Goal: Task Accomplishment & Management: Manage account settings

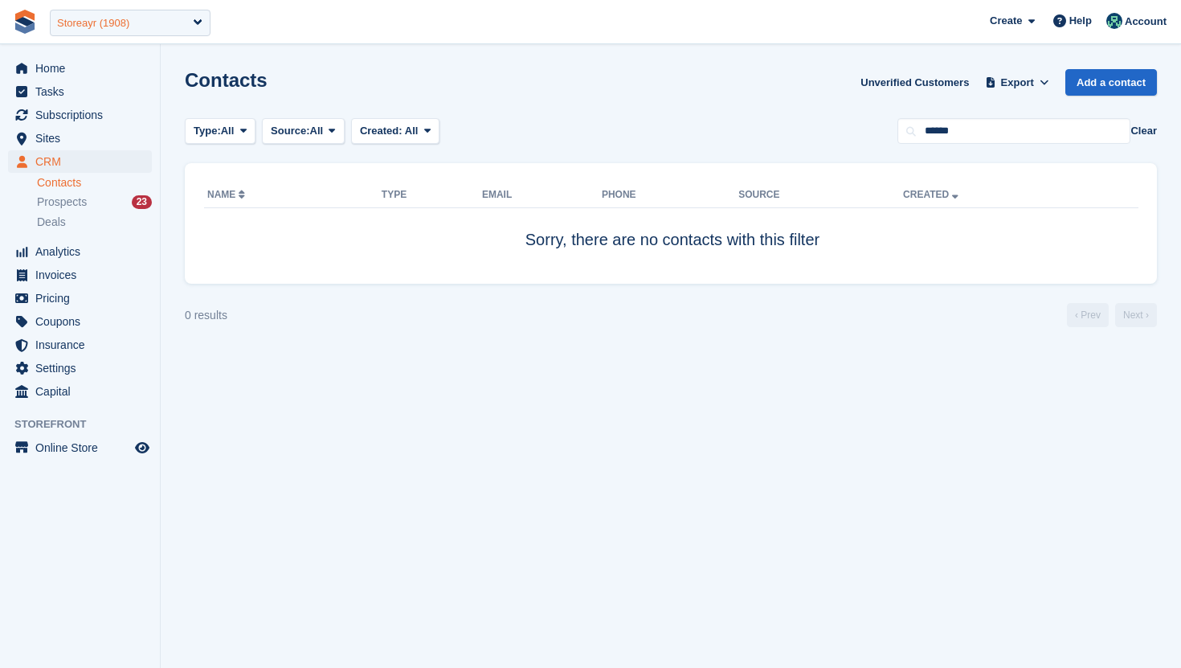
click at [139, 18] on div "Storeayr (1908)" at bounding box center [130, 23] width 161 height 27
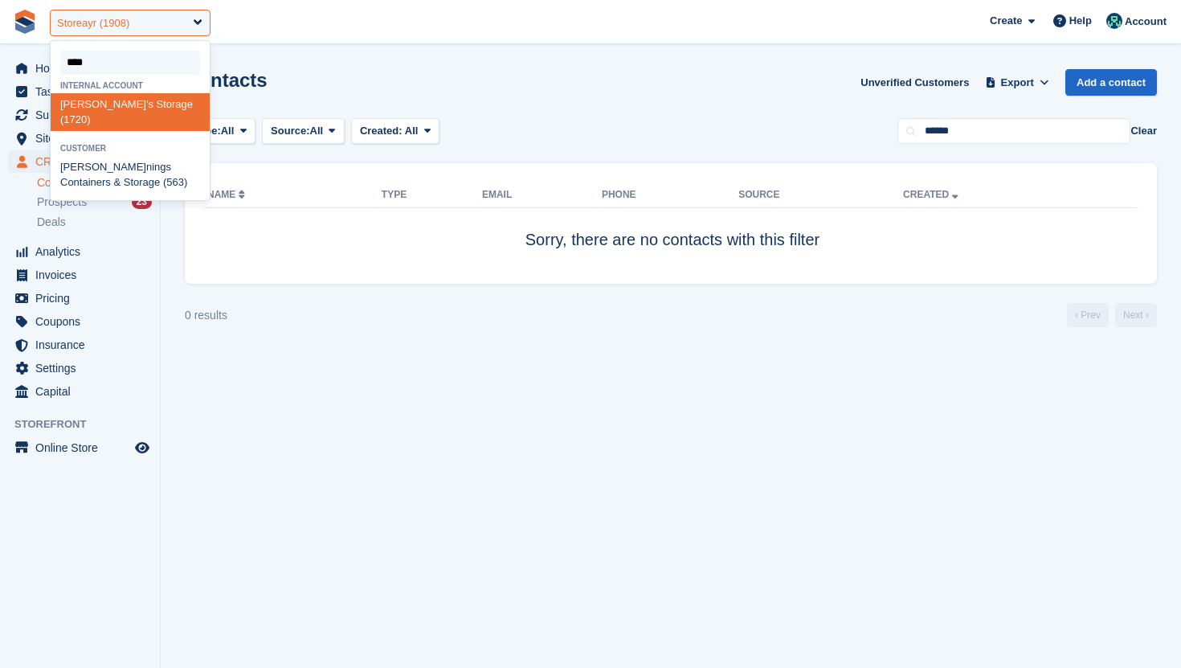
type input "*****"
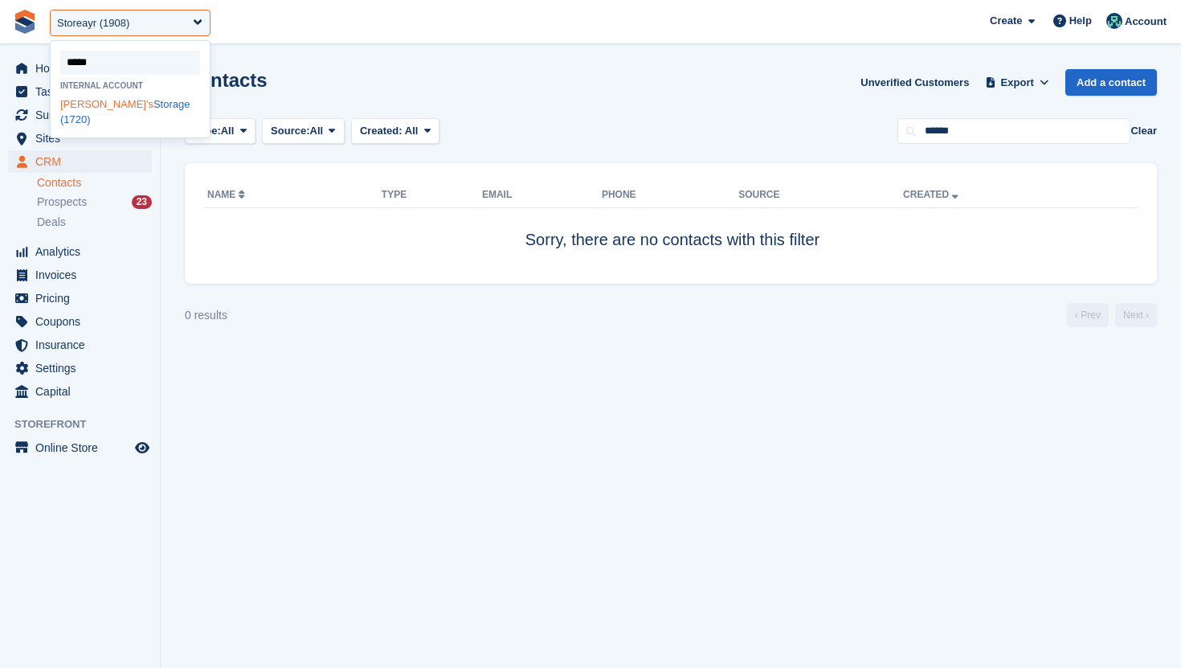
click at [100, 106] on div "Jen's Storage (1720)" at bounding box center [130, 112] width 159 height 38
select select "****"
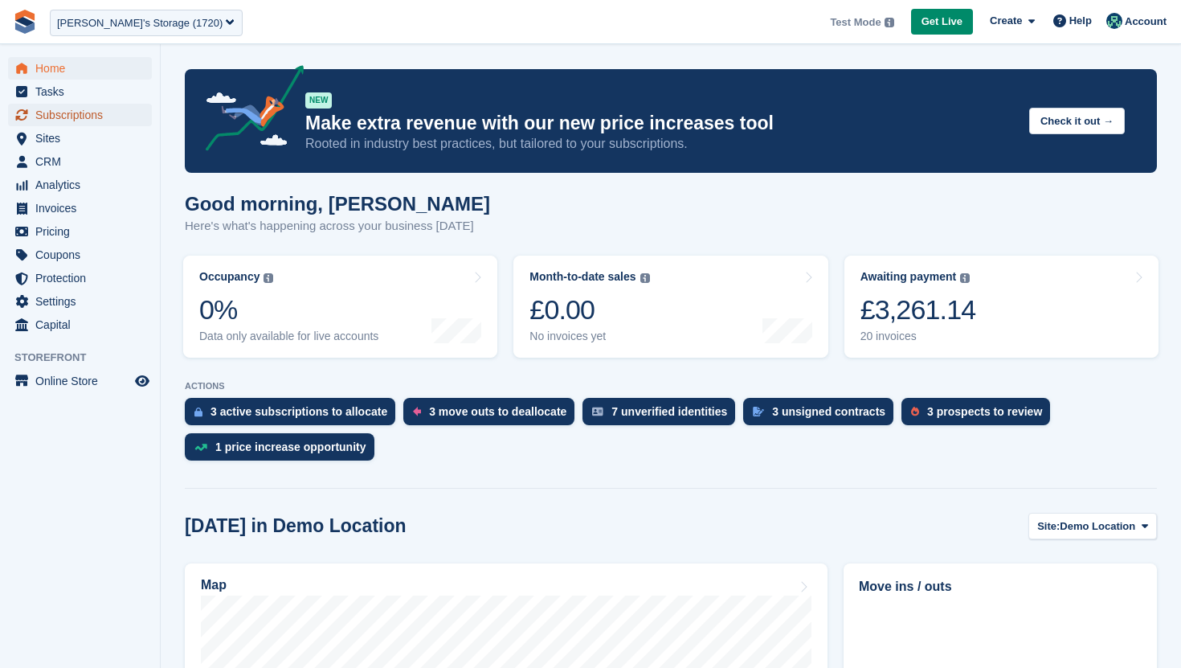
click at [72, 117] on span "Subscriptions" at bounding box center [83, 115] width 96 height 22
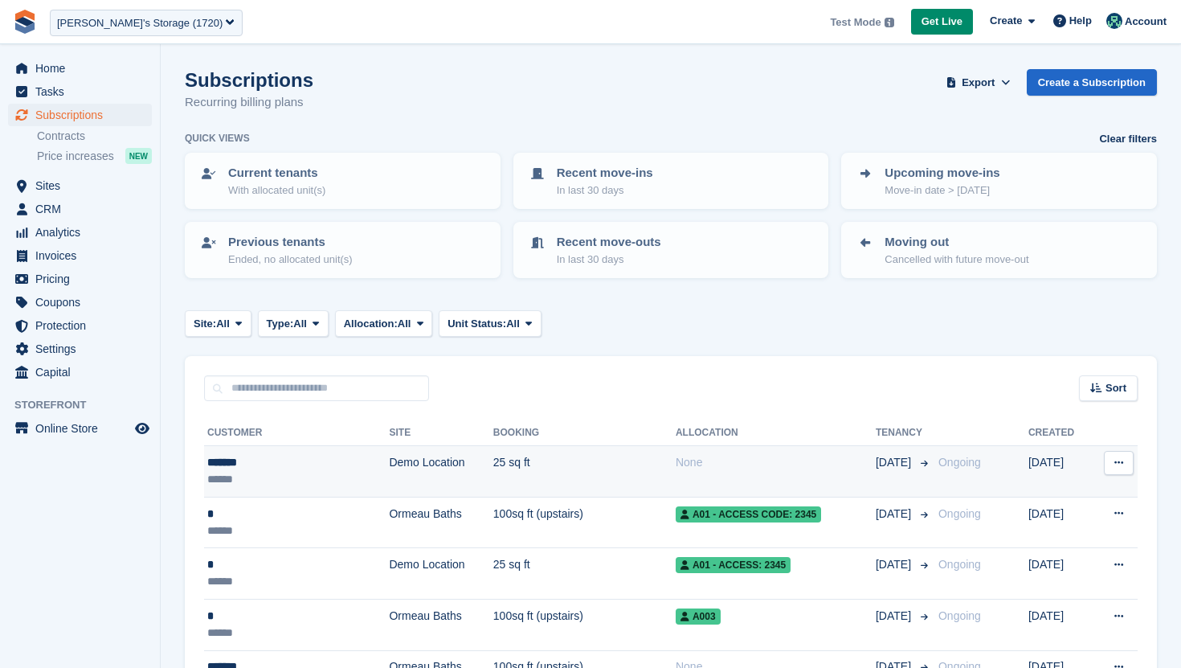
click at [431, 465] on td "Demo Location" at bounding box center [441, 471] width 104 height 51
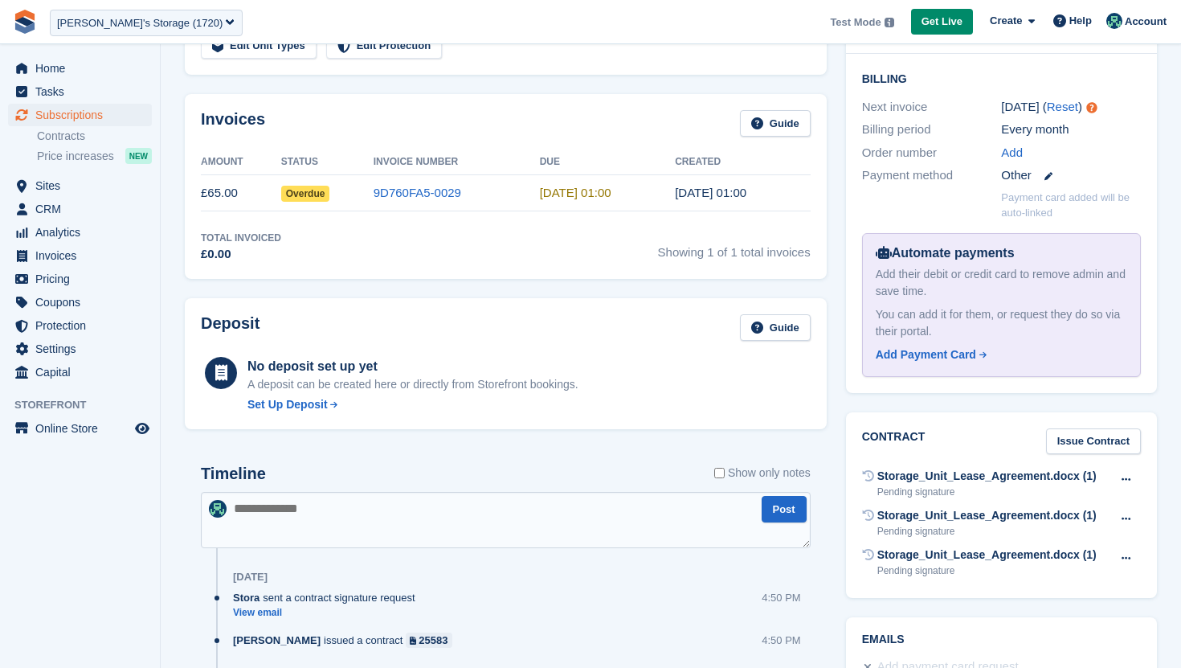
scroll to position [386, 0]
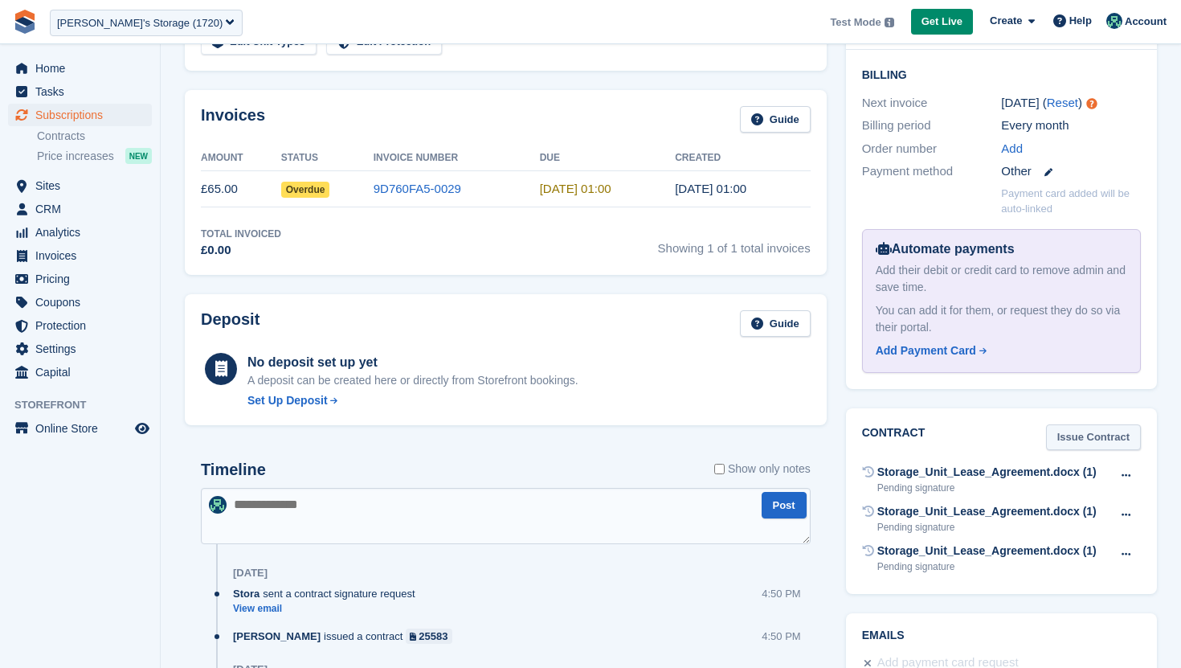
click at [1098, 424] on link "Issue Contract" at bounding box center [1093, 437] width 95 height 27
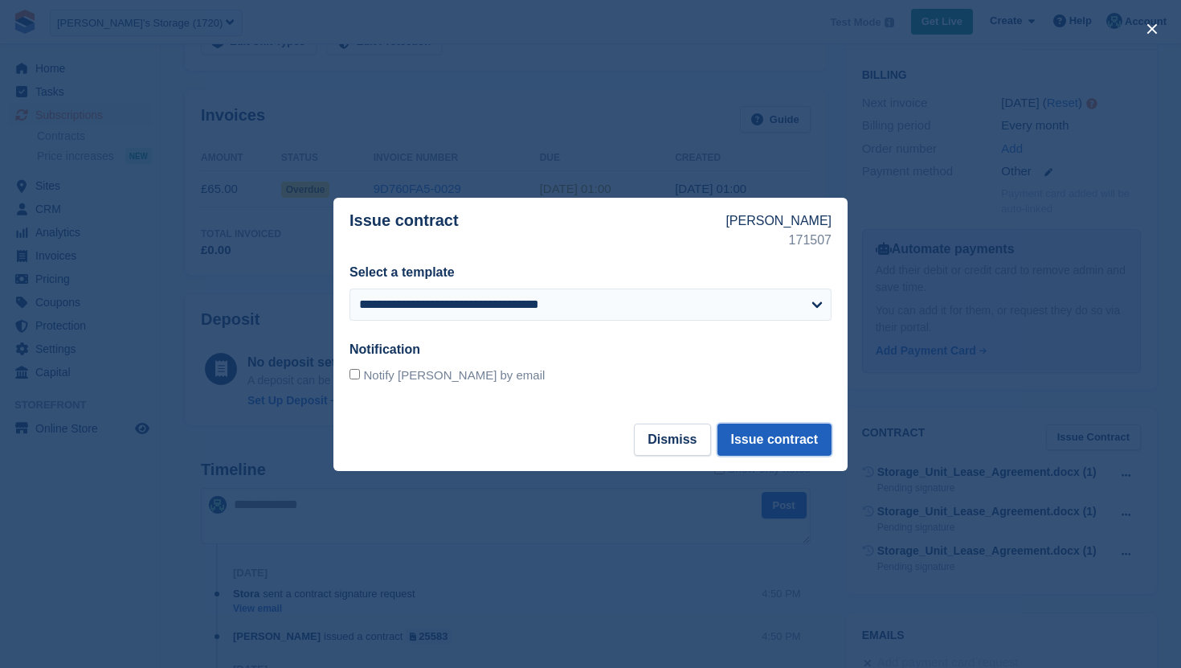
click at [748, 448] on button "Issue contract" at bounding box center [774, 439] width 114 height 32
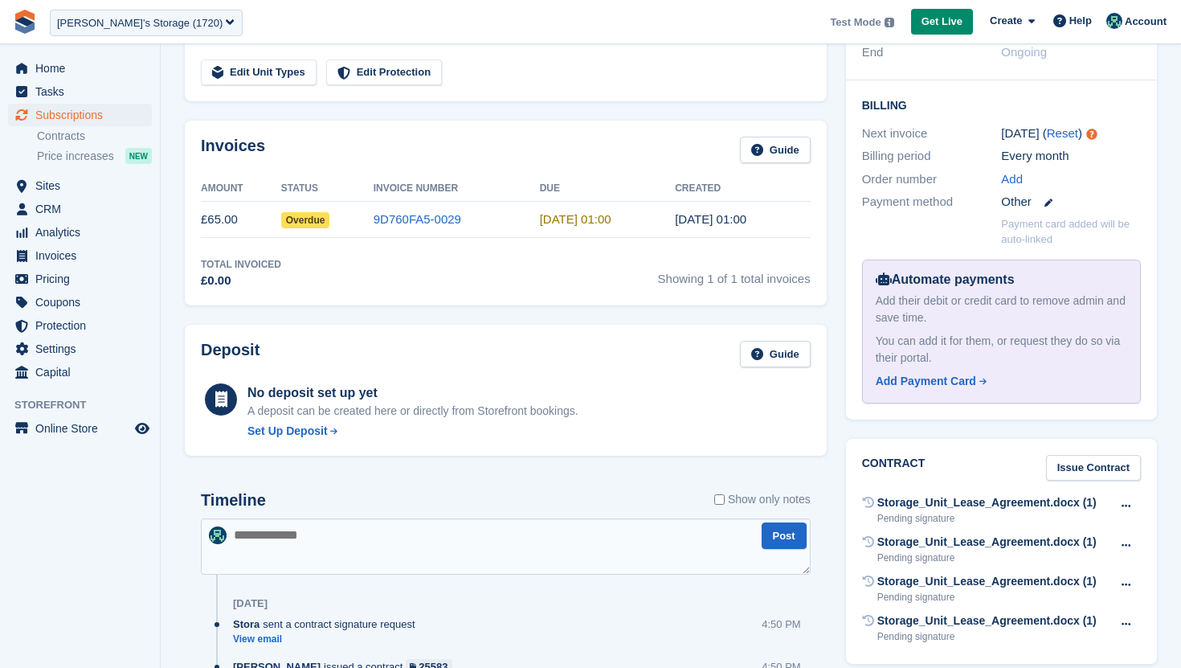
scroll to position [363, 0]
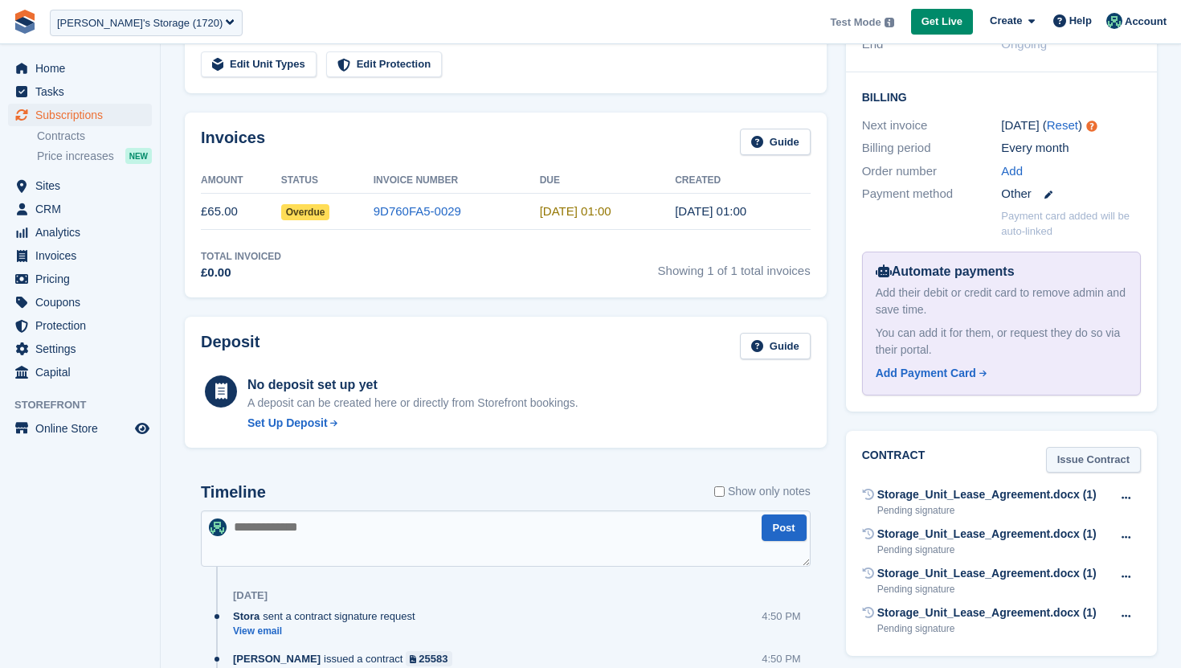
click at [1108, 447] on link "Issue Contract" at bounding box center [1093, 460] width 95 height 27
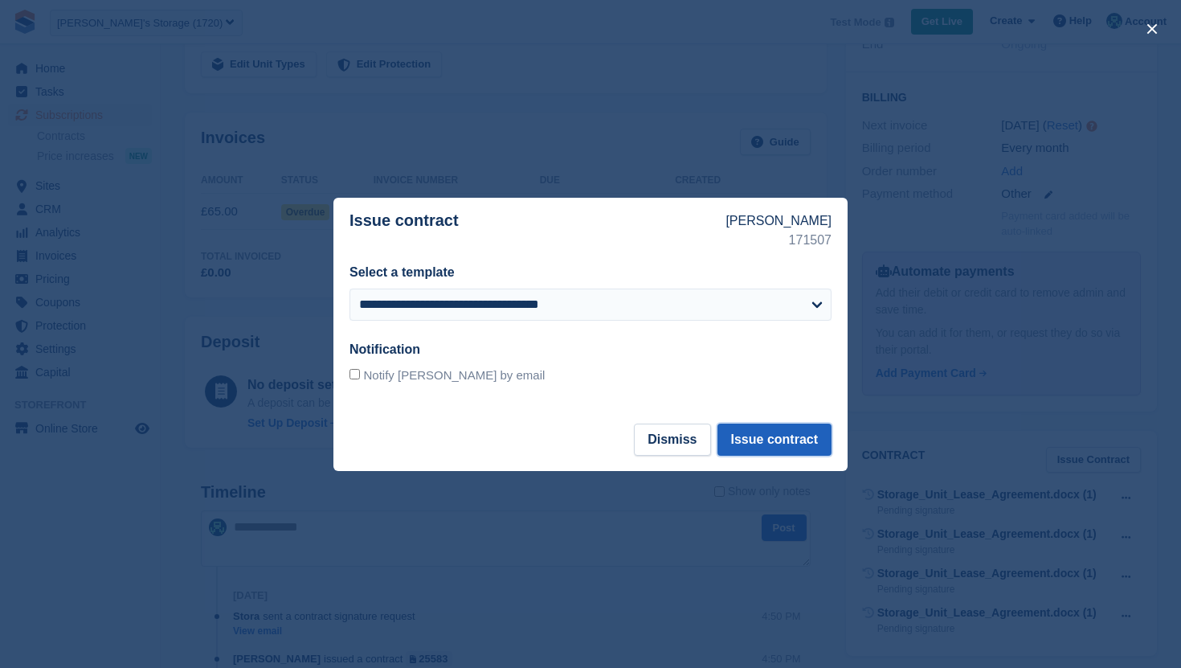
click at [784, 435] on button "Issue contract" at bounding box center [774, 439] width 114 height 32
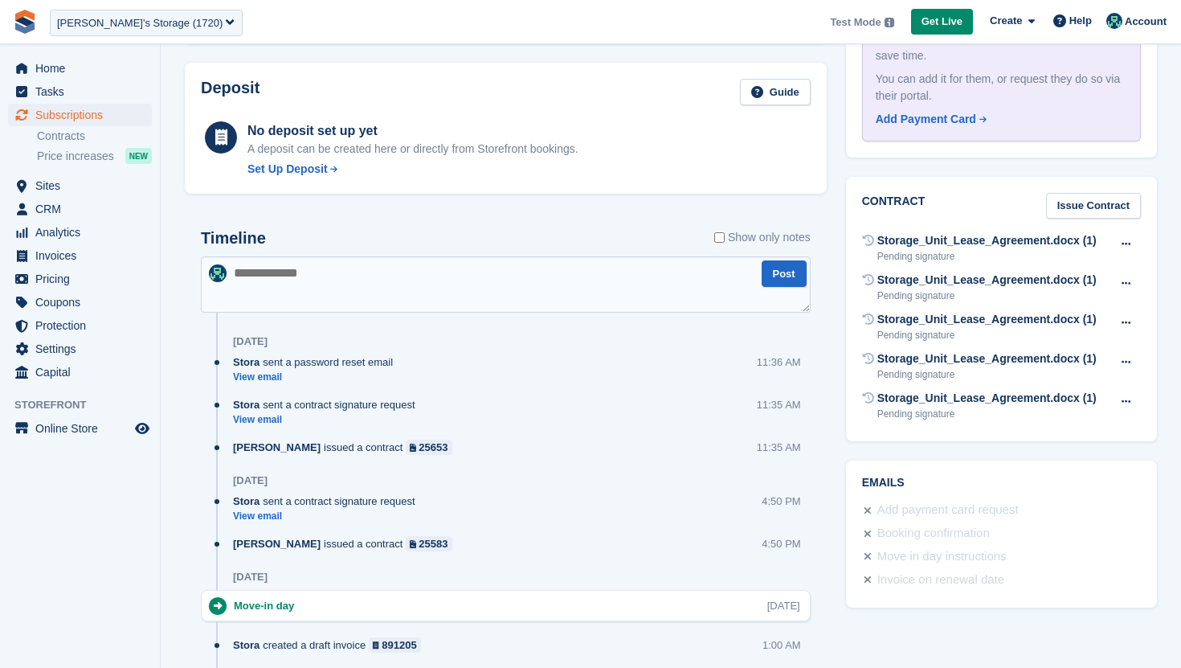
scroll to position [603, 0]
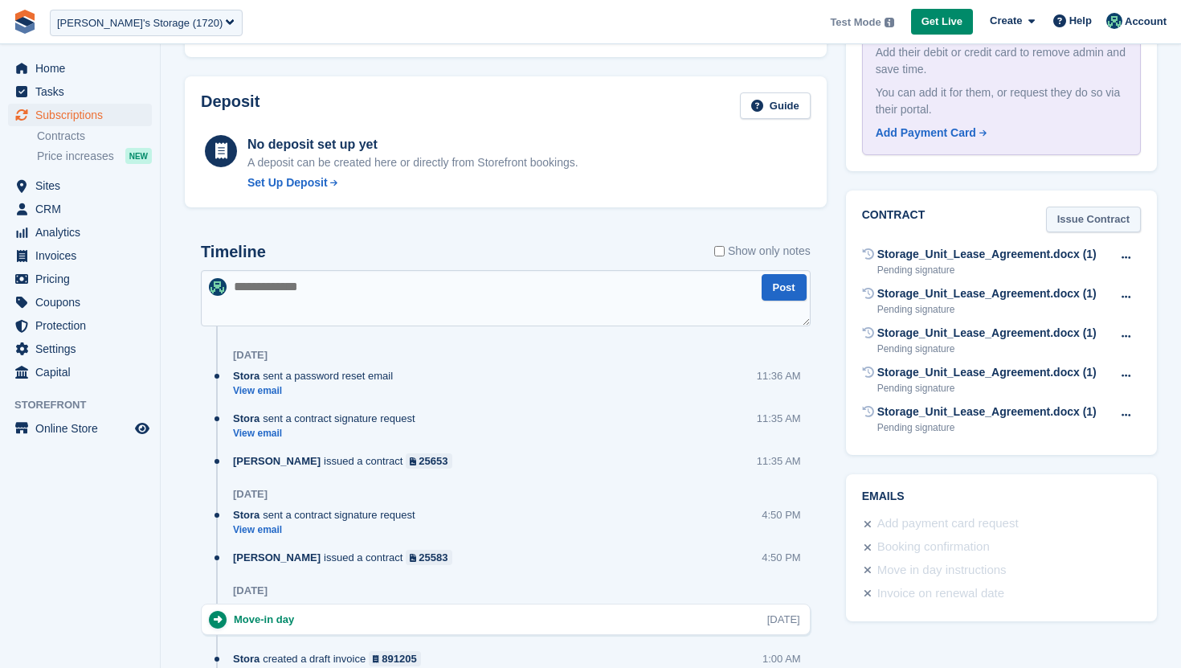
click at [1095, 211] on link "Issue Contract" at bounding box center [1093, 219] width 95 height 27
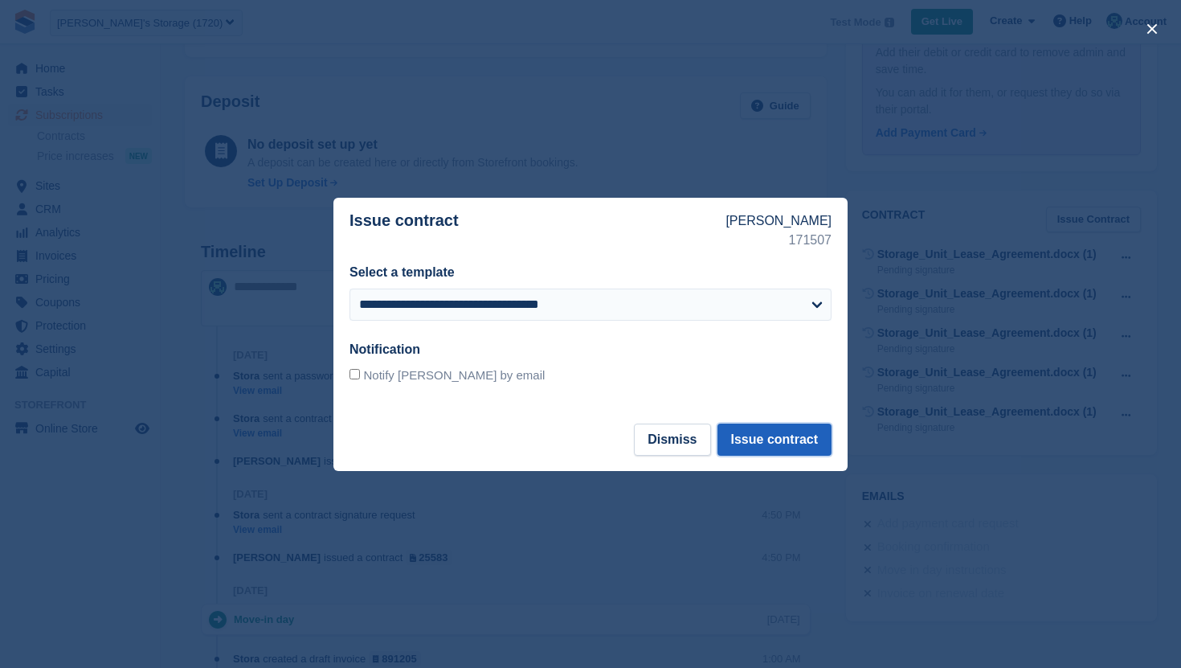
click at [799, 433] on button "Issue contract" at bounding box center [774, 439] width 114 height 32
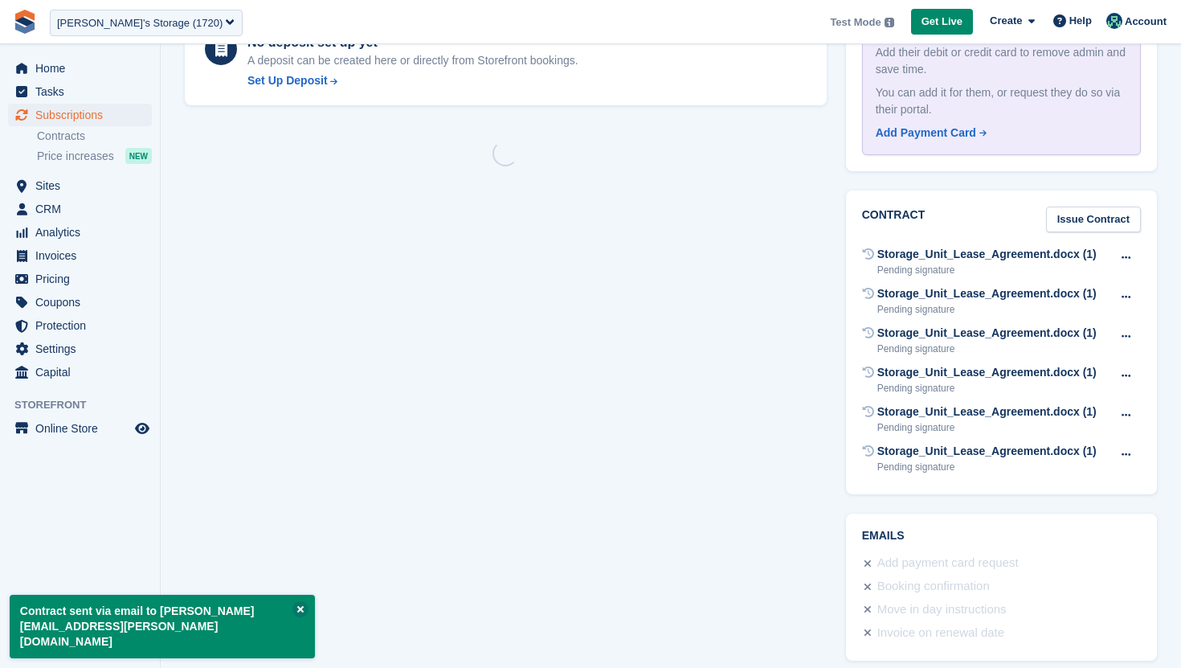
scroll to position [0, 0]
